Goal: Transaction & Acquisition: Purchase product/service

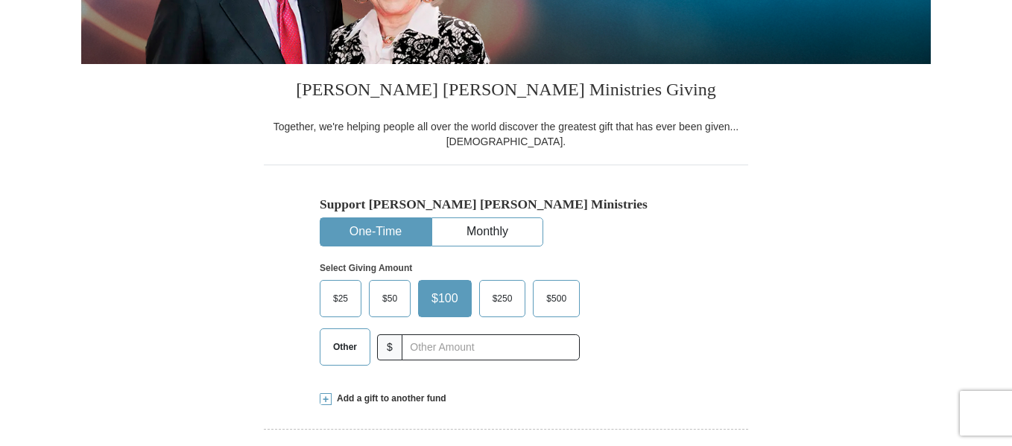
scroll to position [291, 0]
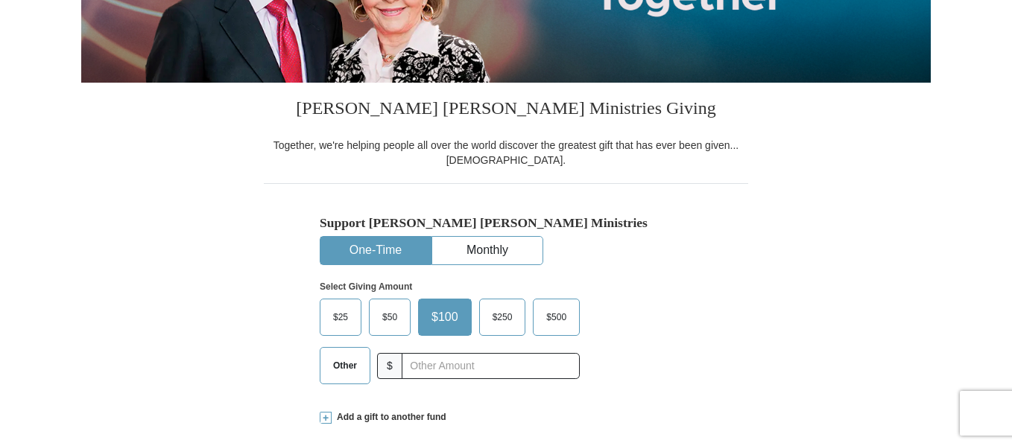
click at [346, 317] on span "$25" at bounding box center [341, 317] width 30 height 22
click at [0, 0] on input "$25" at bounding box center [0, 0] width 0 height 0
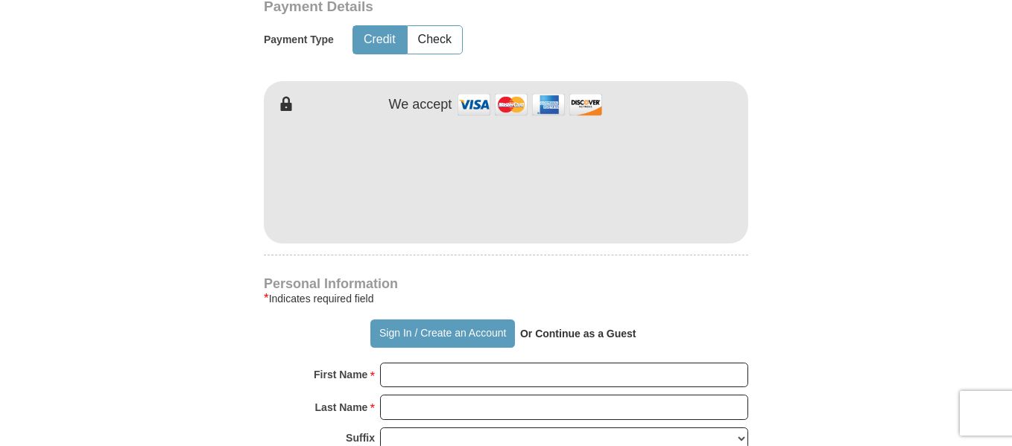
scroll to position [767, 0]
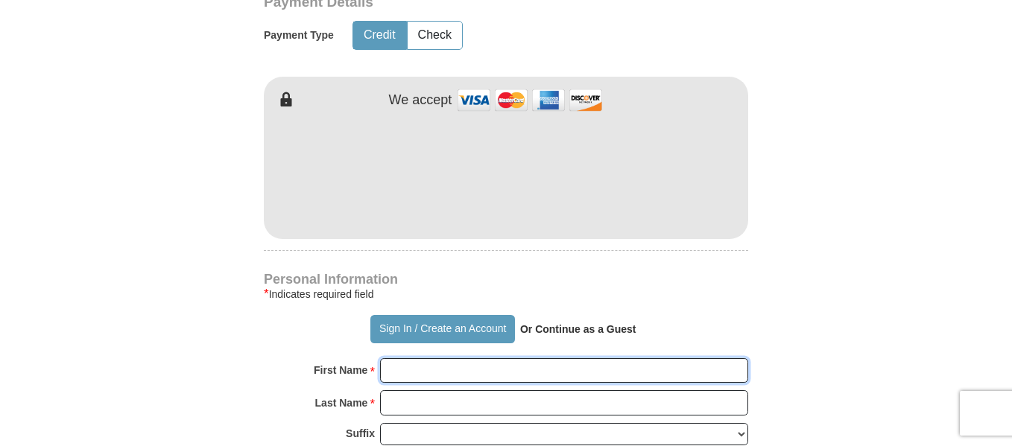
type input "[PERSON_NAME]"
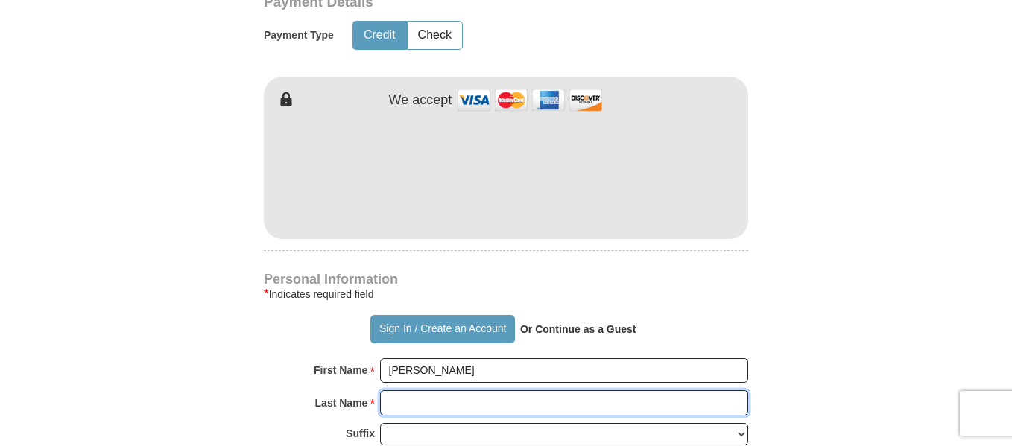
type input "[PERSON_NAME]"
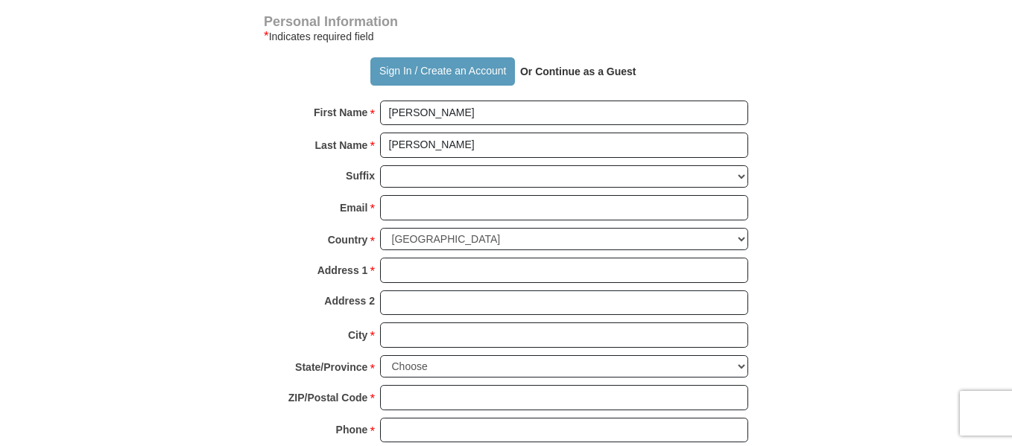
scroll to position [1057, 0]
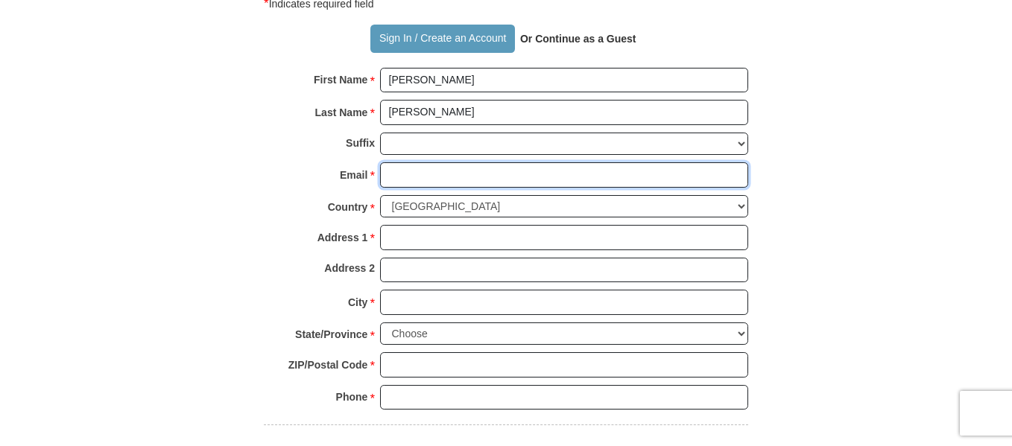
click at [467, 183] on input "Email *" at bounding box center [564, 174] width 368 height 25
type input "[EMAIL_ADDRESS][DOMAIN_NAME]"
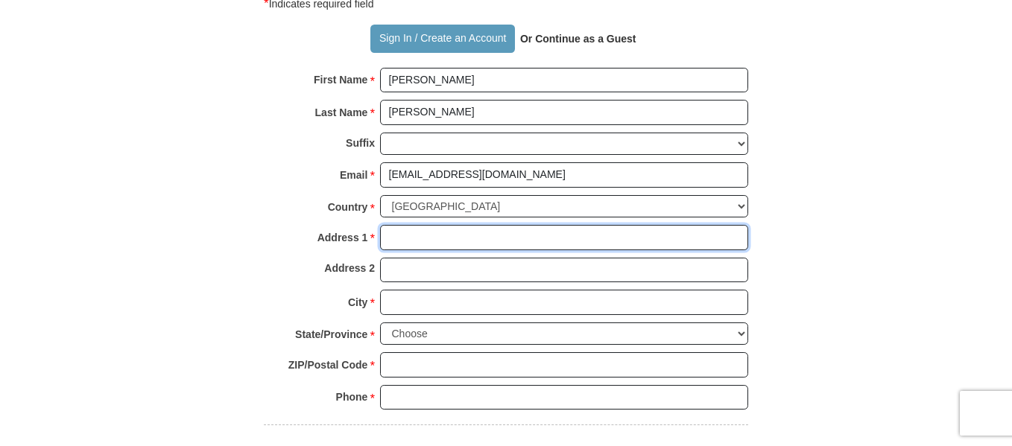
click at [457, 234] on input "Address 1 *" at bounding box center [564, 237] width 368 height 25
type input "[STREET_ADDRESS]"
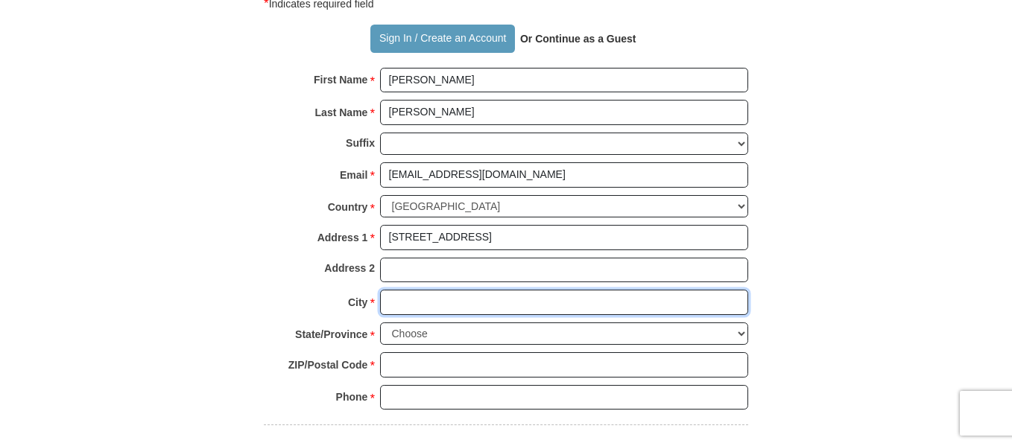
click at [440, 304] on input "City *" at bounding box center [564, 302] width 368 height 25
type input "[GEOGRAPHIC_DATA]"
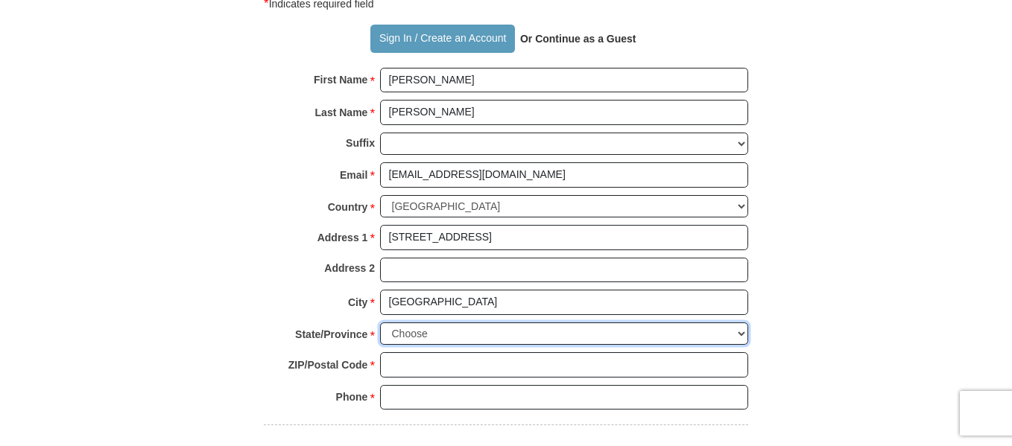
click at [426, 333] on select "Choose [US_STATE] [US_STATE] [US_STATE] [US_STATE] [US_STATE] Armed Forces Amer…" at bounding box center [564, 334] width 368 height 23
select select "TN"
click at [380, 323] on select "Choose [US_STATE] [US_STATE] [US_STATE] [US_STATE] [US_STATE] Armed Forces Amer…" at bounding box center [564, 334] width 368 height 23
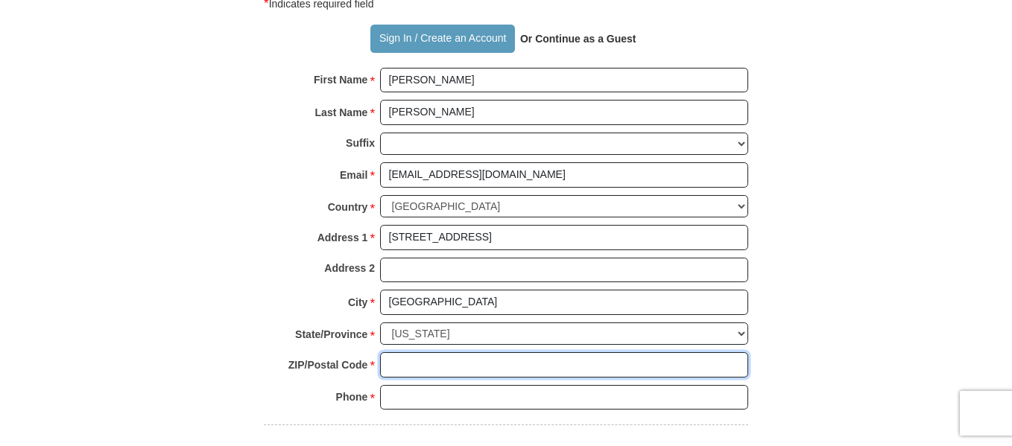
click at [402, 362] on input "ZIP/Postal Code *" at bounding box center [564, 364] width 368 height 25
type input "38128"
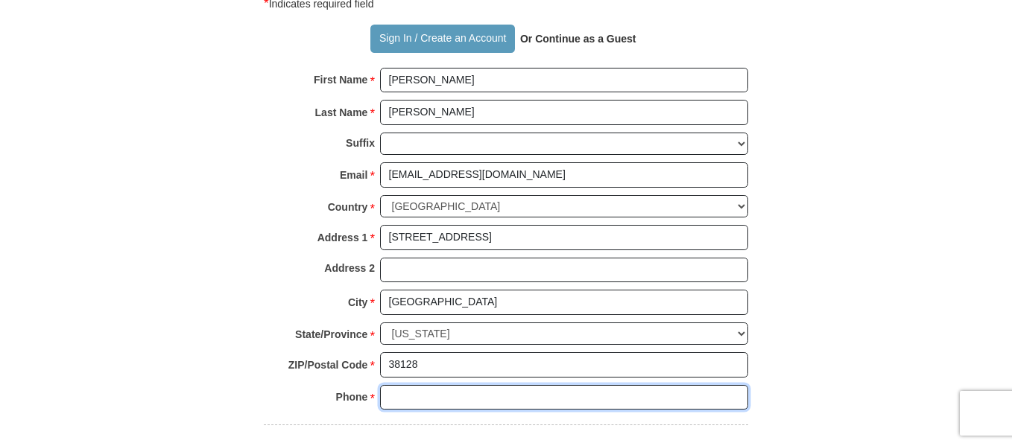
click at [406, 393] on input "Phone * *" at bounding box center [564, 397] width 368 height 25
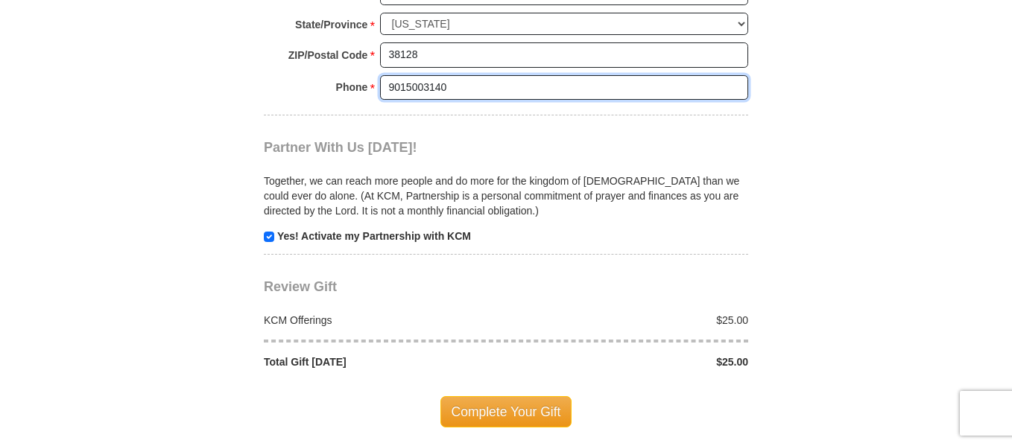
scroll to position [1372, 0]
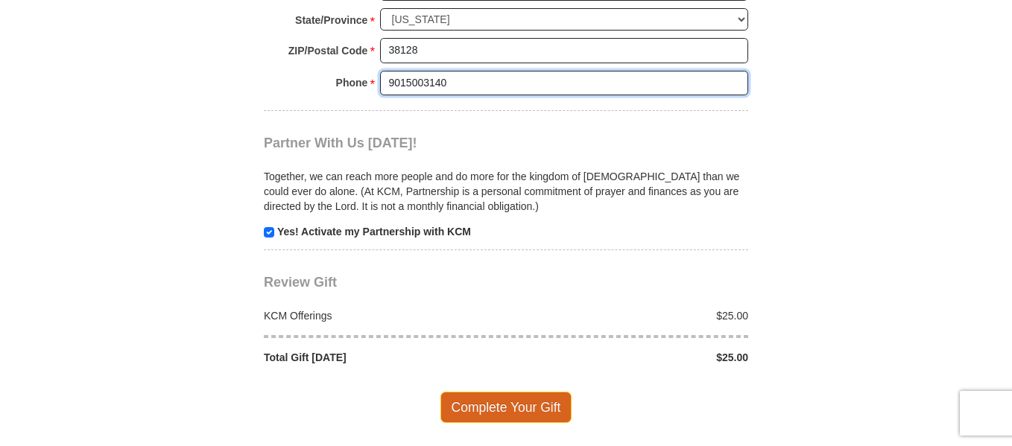
type input "9015003140"
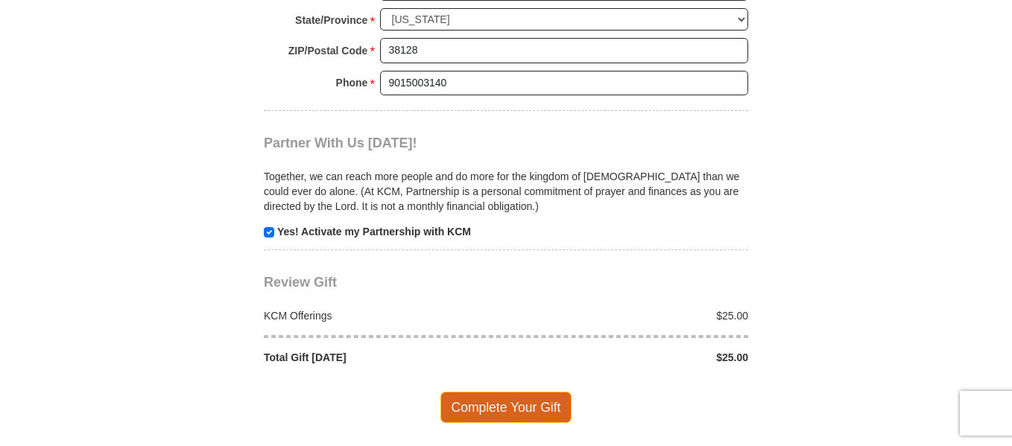
click at [531, 411] on span "Complete Your Gift" at bounding box center [506, 407] width 132 height 31
